Goal: Navigation & Orientation: Find specific page/section

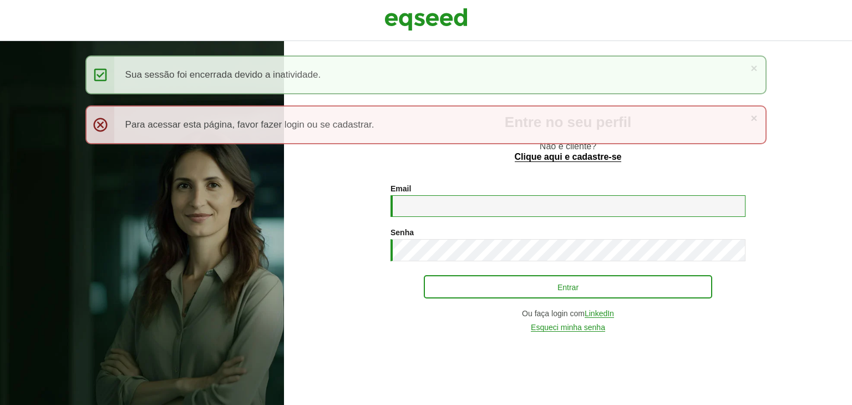
type input "**********"
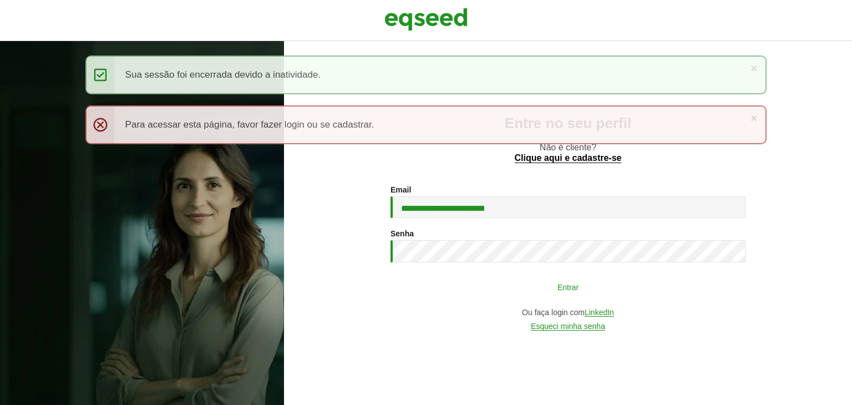
click at [502, 280] on button "Entrar" at bounding box center [568, 286] width 288 height 21
